Goal: Information Seeking & Learning: Learn about a topic

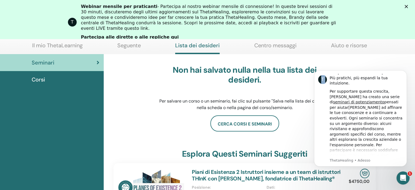
scroll to position [273, 0]
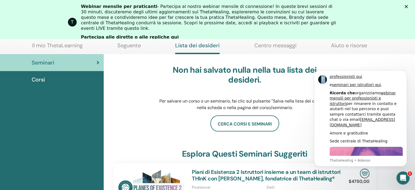
drag, startPoint x: 386, startPoint y: 114, endPoint x: 392, endPoint y: 171, distance: 57.1
click at [392, 170] on html "T Ciao Miriam, Come praticante e istruttore di ThetaHealing, la crescita contin…" at bounding box center [360, 117] width 109 height 104
click at [46, 79] on div "Corsi" at bounding box center [51, 79] width 95 height 8
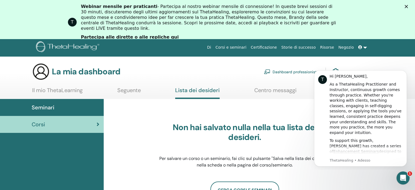
click at [265, 89] on font "Centro messaggi" at bounding box center [275, 90] width 42 height 7
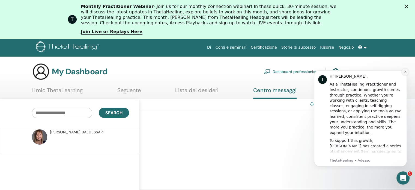
click at [405, 71] on icon "Dismiss notification" at bounding box center [405, 72] width 2 height 2
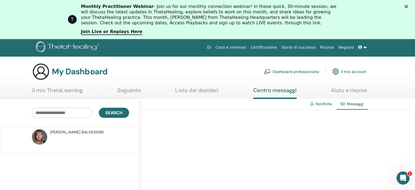
click at [363, 47] on span at bounding box center [360, 47] width 5 height 4
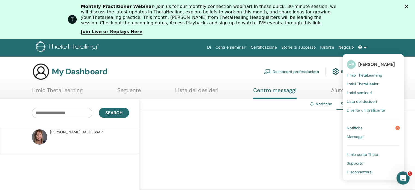
click at [368, 100] on span "Lista dei desideri" at bounding box center [362, 101] width 30 height 5
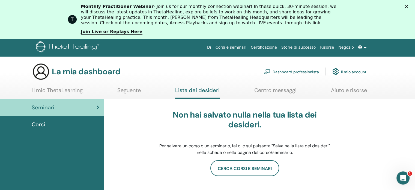
click at [78, 103] on div "Seminari" at bounding box center [51, 107] width 95 height 8
click at [42, 122] on font "Corsi" at bounding box center [38, 124] width 13 height 7
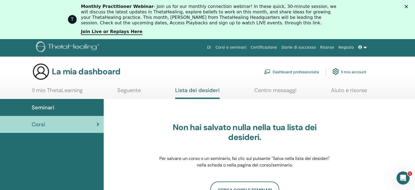
click at [73, 88] on font "Il mio ThetaLearning" at bounding box center [57, 90] width 51 height 7
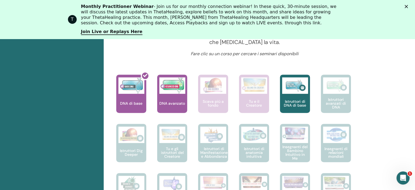
scroll to position [248, 0]
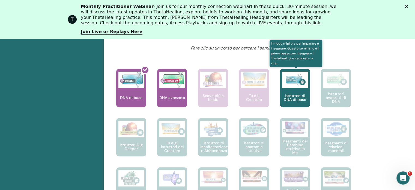
click at [305, 93] on font "Istruttori di DNA di base" at bounding box center [295, 97] width 22 height 9
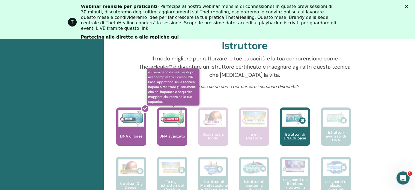
click at [173, 137] on font "DNA avanzato" at bounding box center [172, 136] width 26 height 5
